Goal: Communication & Community: Answer question/provide support

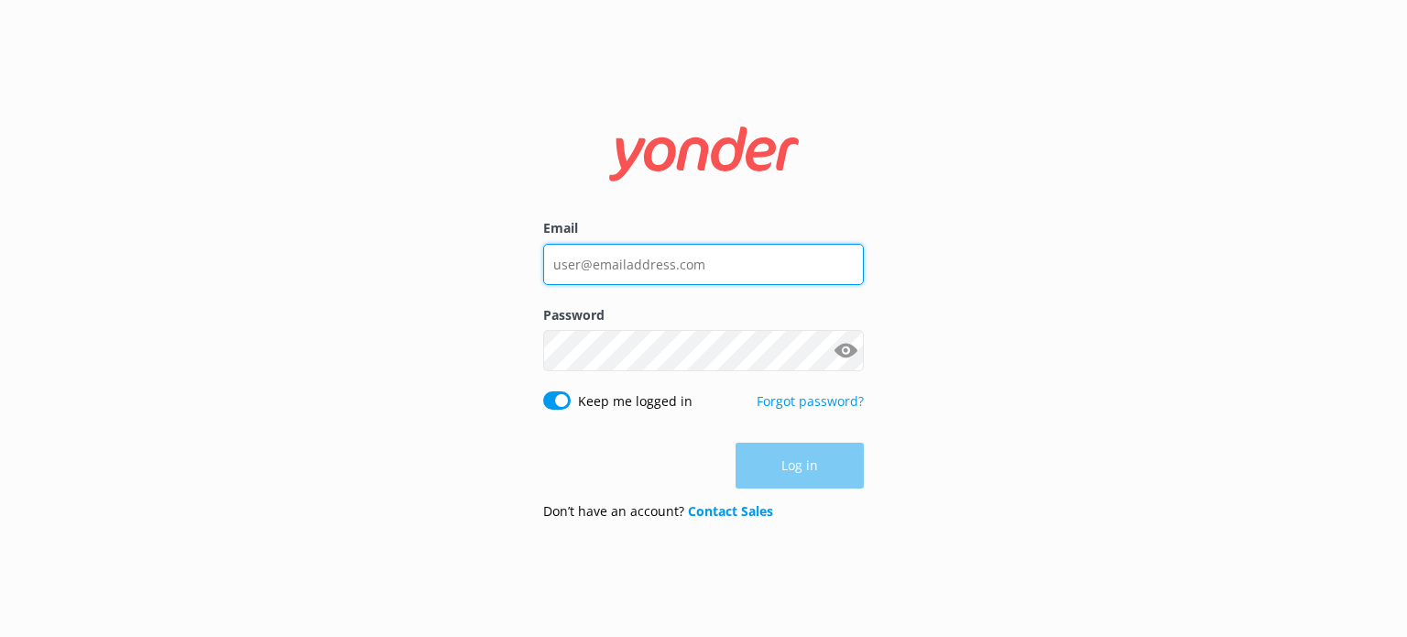
click at [740, 262] on input "Email" at bounding box center [703, 264] width 321 height 41
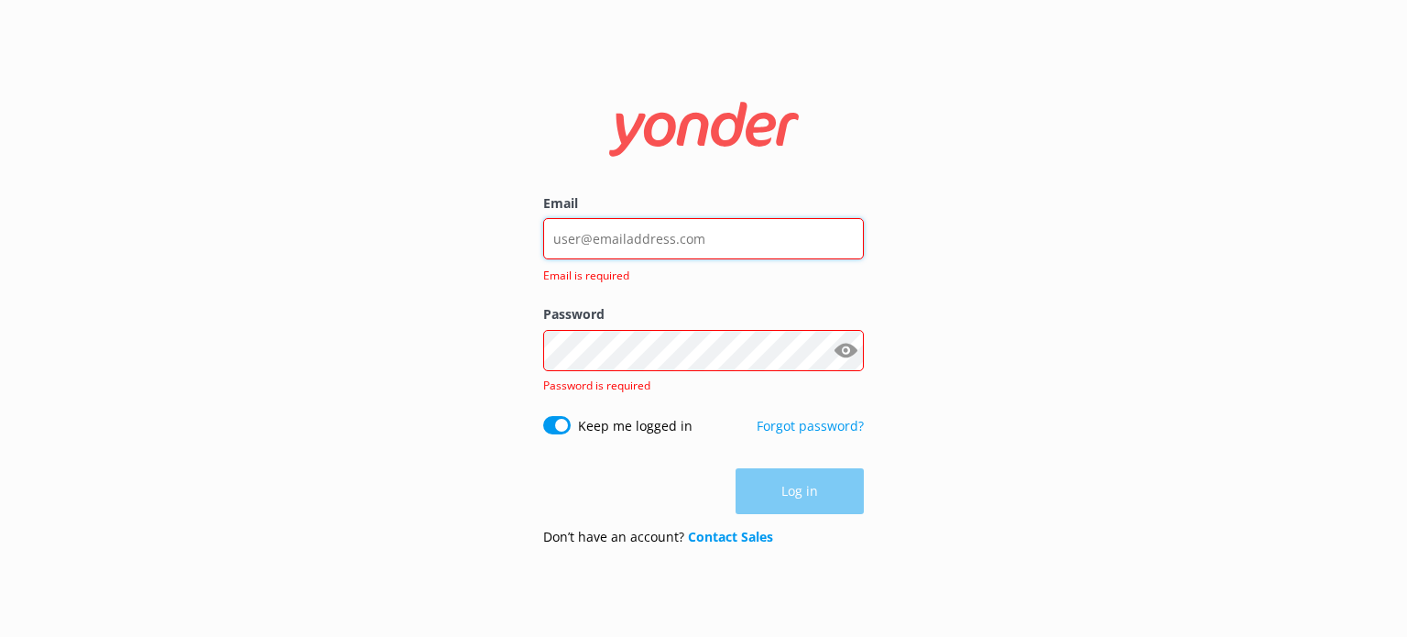
type input "[PERSON_NAME][EMAIL_ADDRESS][DOMAIN_NAME]"
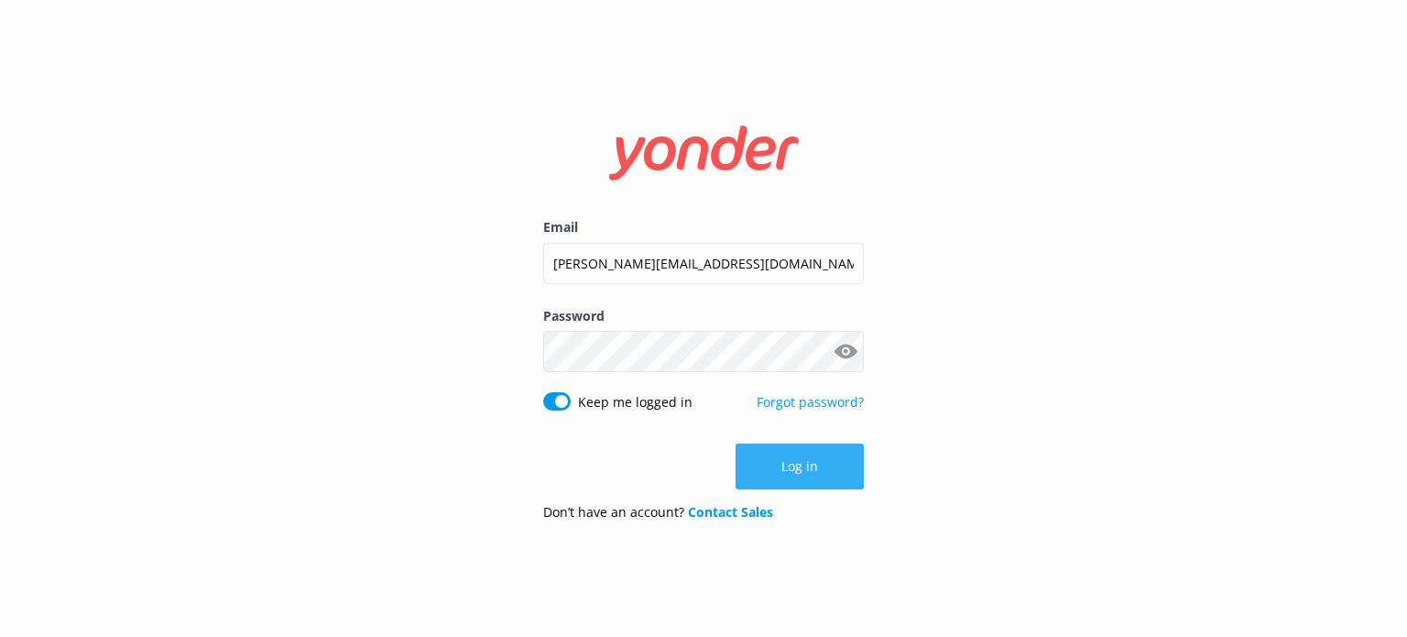
click at [787, 455] on button "Log in" at bounding box center [800, 466] width 128 height 46
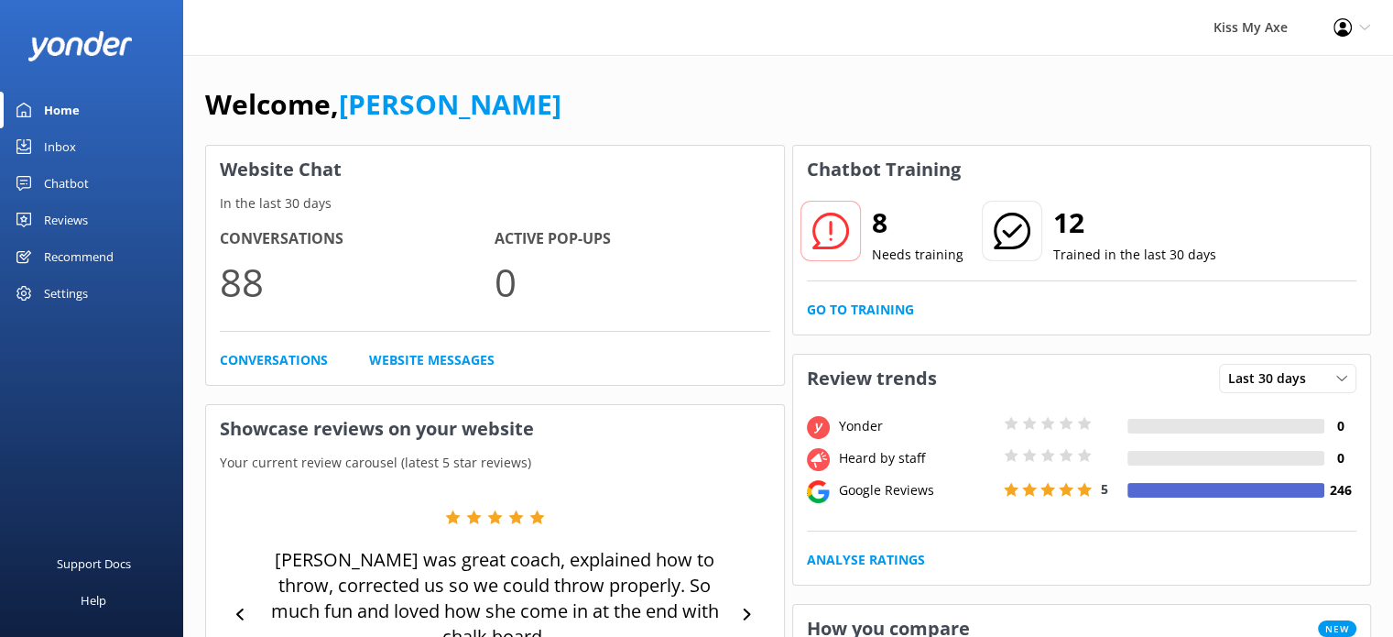
click at [60, 142] on div "Inbox" at bounding box center [60, 146] width 32 height 37
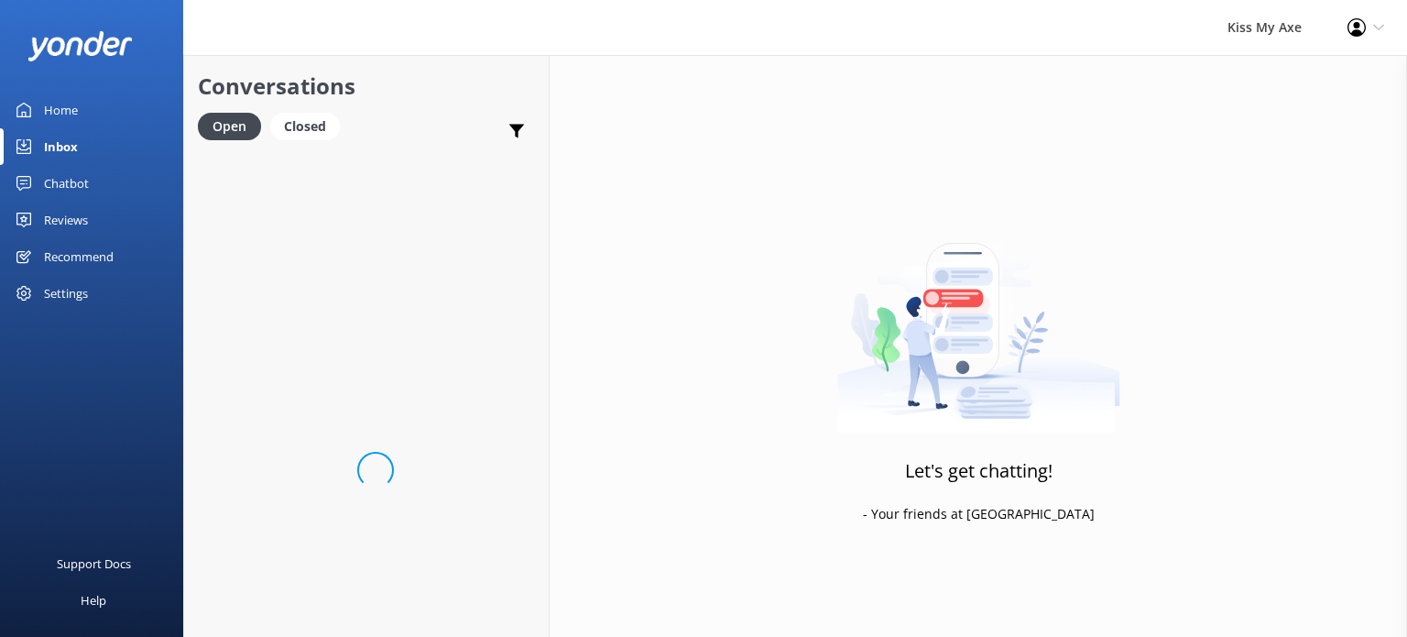
click at [60, 142] on div "Inbox" at bounding box center [61, 146] width 34 height 37
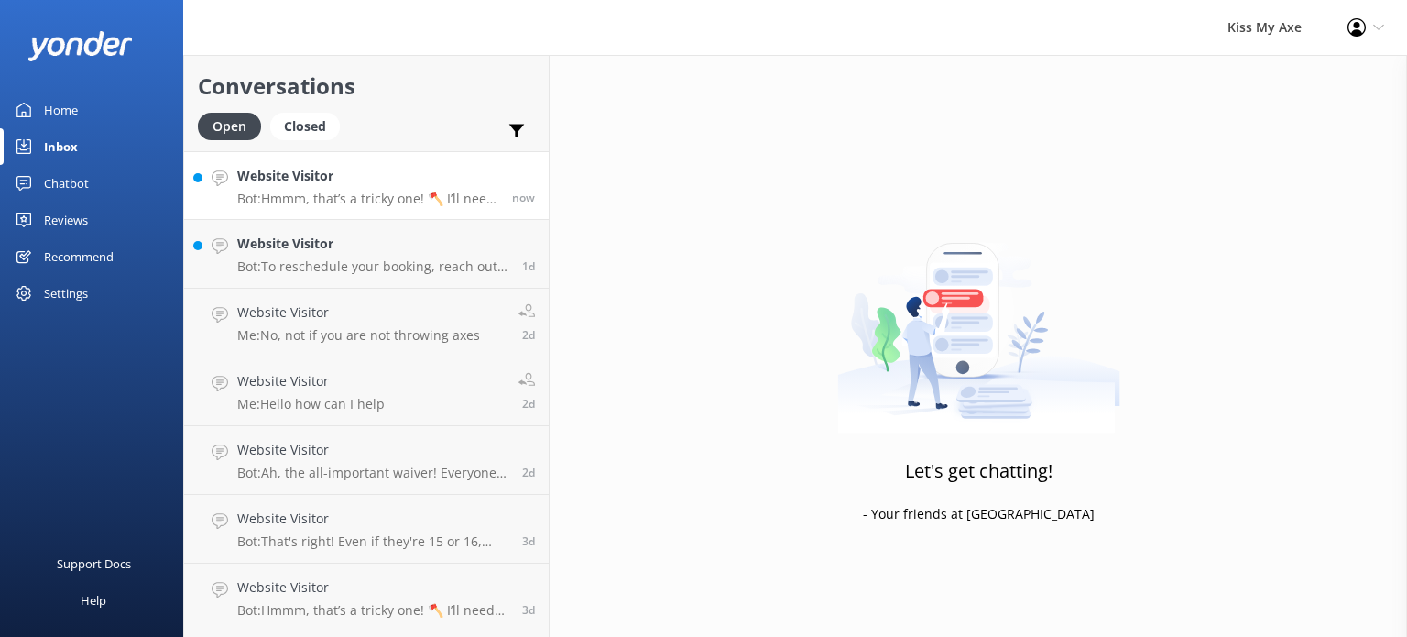
click at [385, 202] on p "Bot: Hmmm, that’s a tricky one! 🪓 I’ll need to pass this on to the Customer Ser…" at bounding box center [367, 199] width 261 height 16
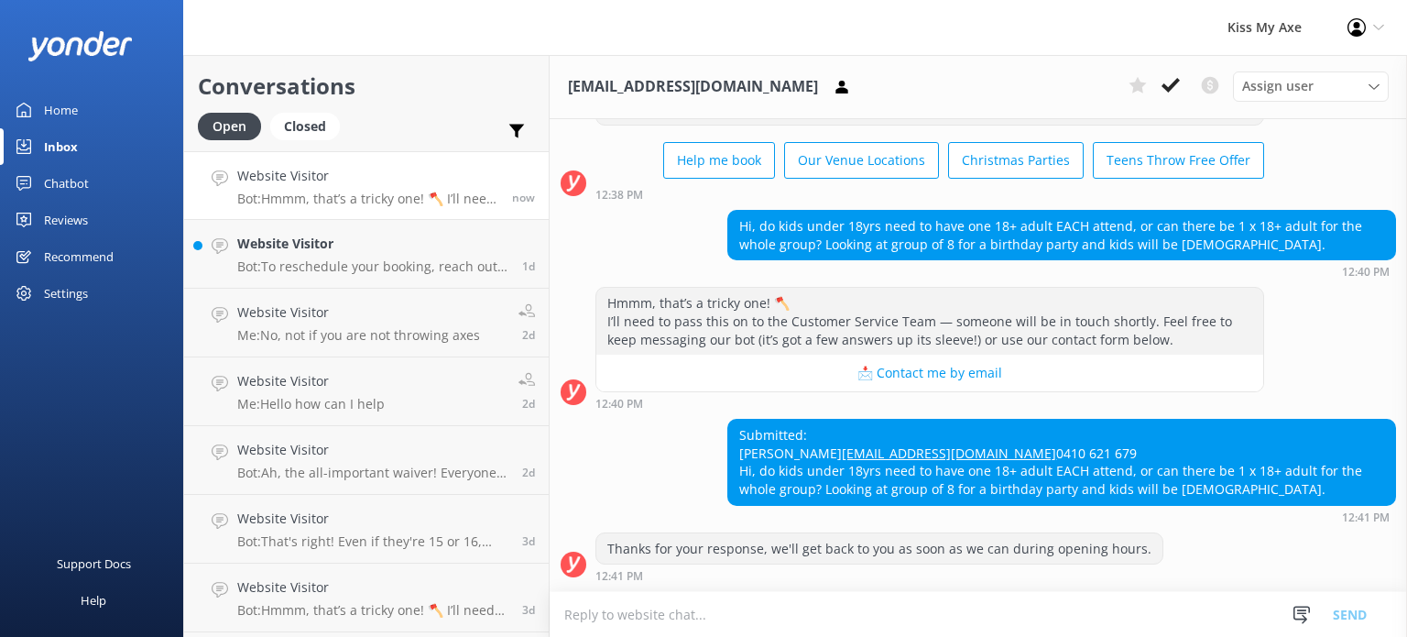
scroll to position [126, 0]
click at [305, 251] on h4 "Website Visitor" at bounding box center [372, 244] width 271 height 20
